Goal: Book appointment/travel/reservation

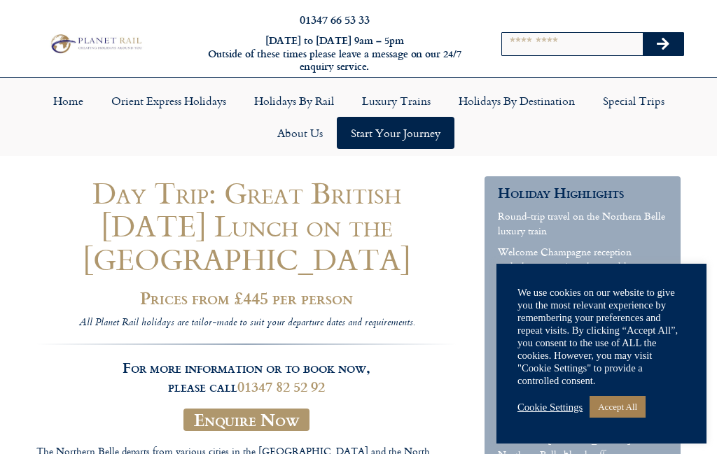
scroll to position [58, 0]
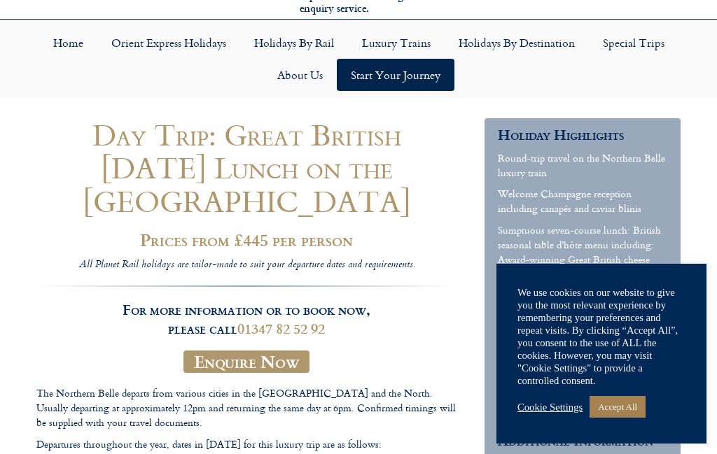
click at [628, 418] on link "Accept All" at bounding box center [618, 407] width 56 height 22
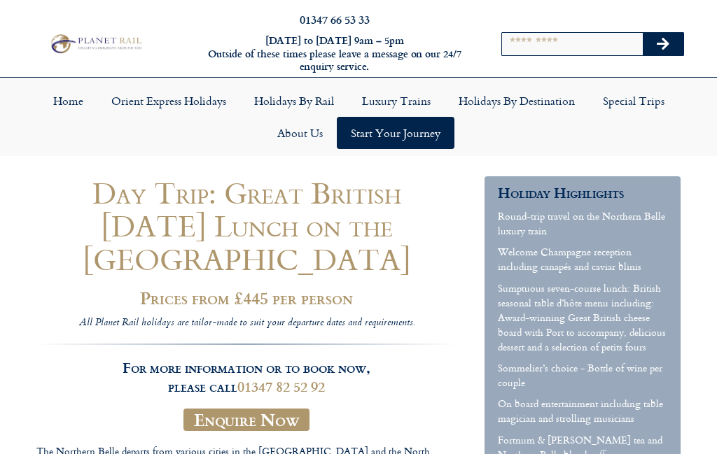
scroll to position [0, 0]
click at [630, 92] on link "Special Trips" at bounding box center [634, 101] width 90 height 32
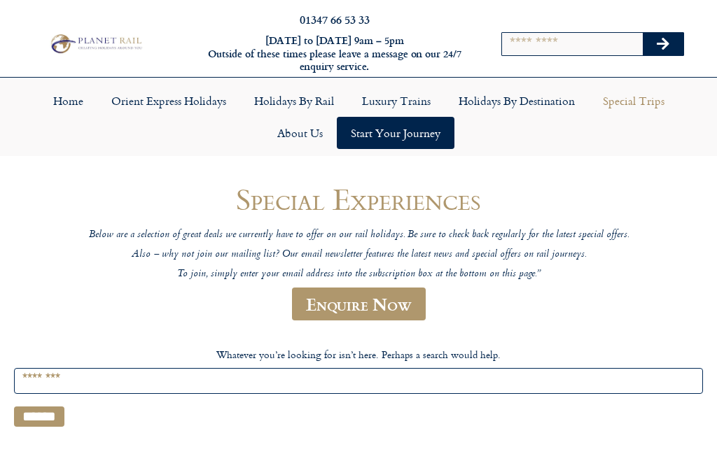
click at [180, 96] on link "Orient Express Holidays" at bounding box center [168, 101] width 143 height 32
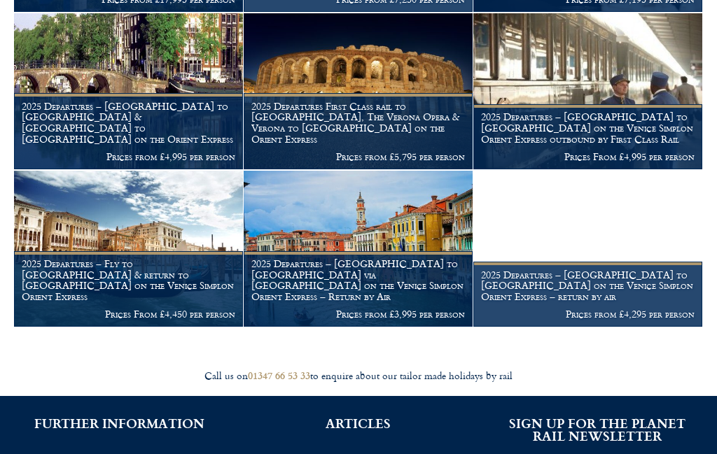
scroll to position [1409, 0]
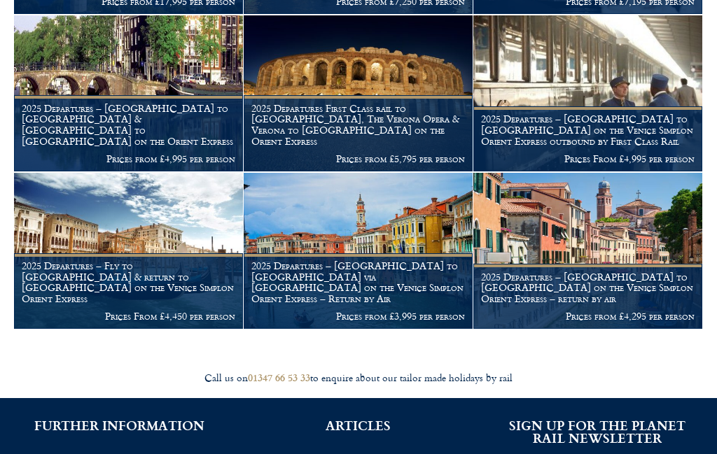
click at [347, 225] on img at bounding box center [358, 251] width 229 height 156
